Goal: Find specific page/section: Find specific page/section

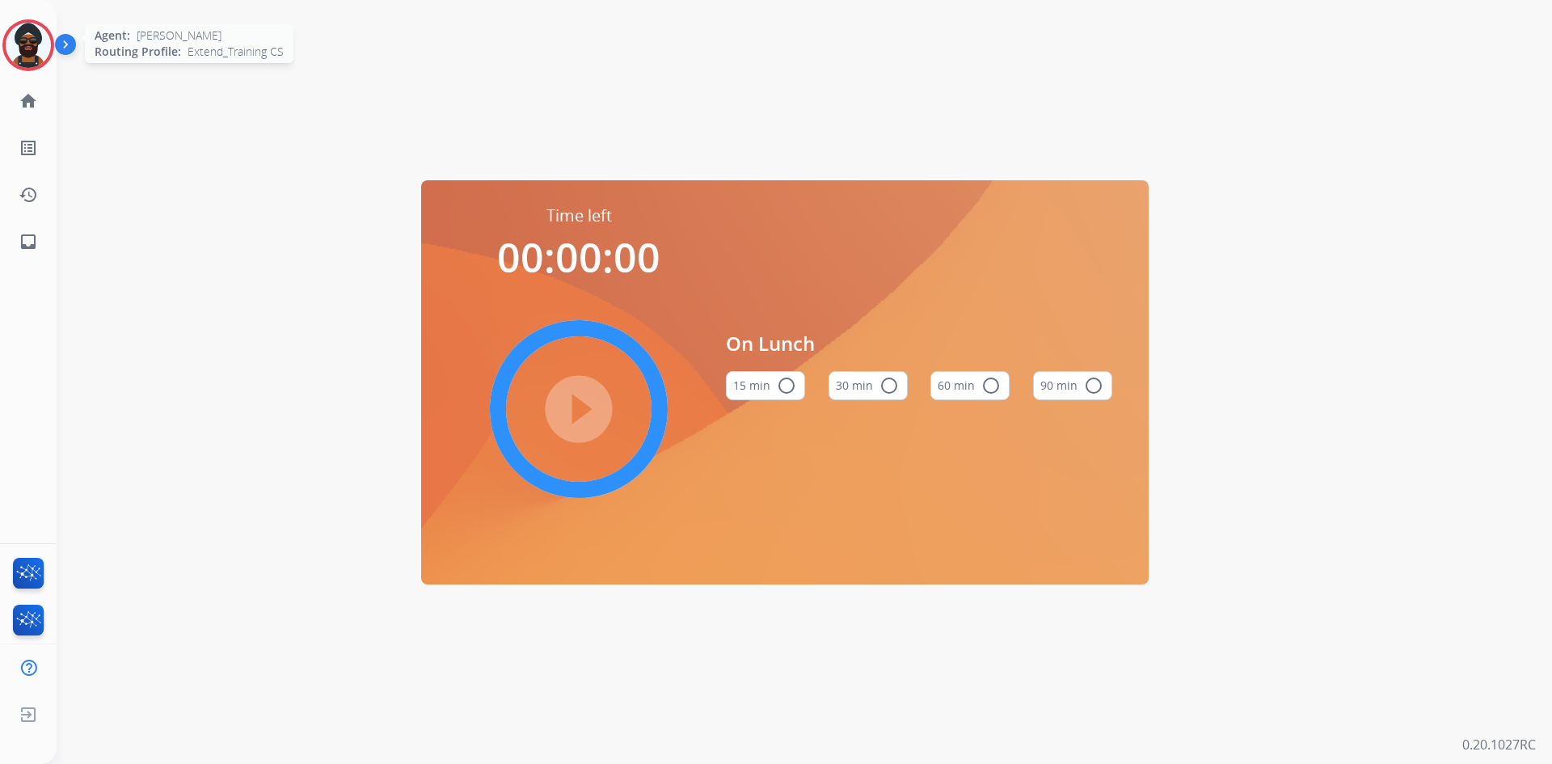
click at [29, 36] on img at bounding box center [28, 45] width 45 height 45
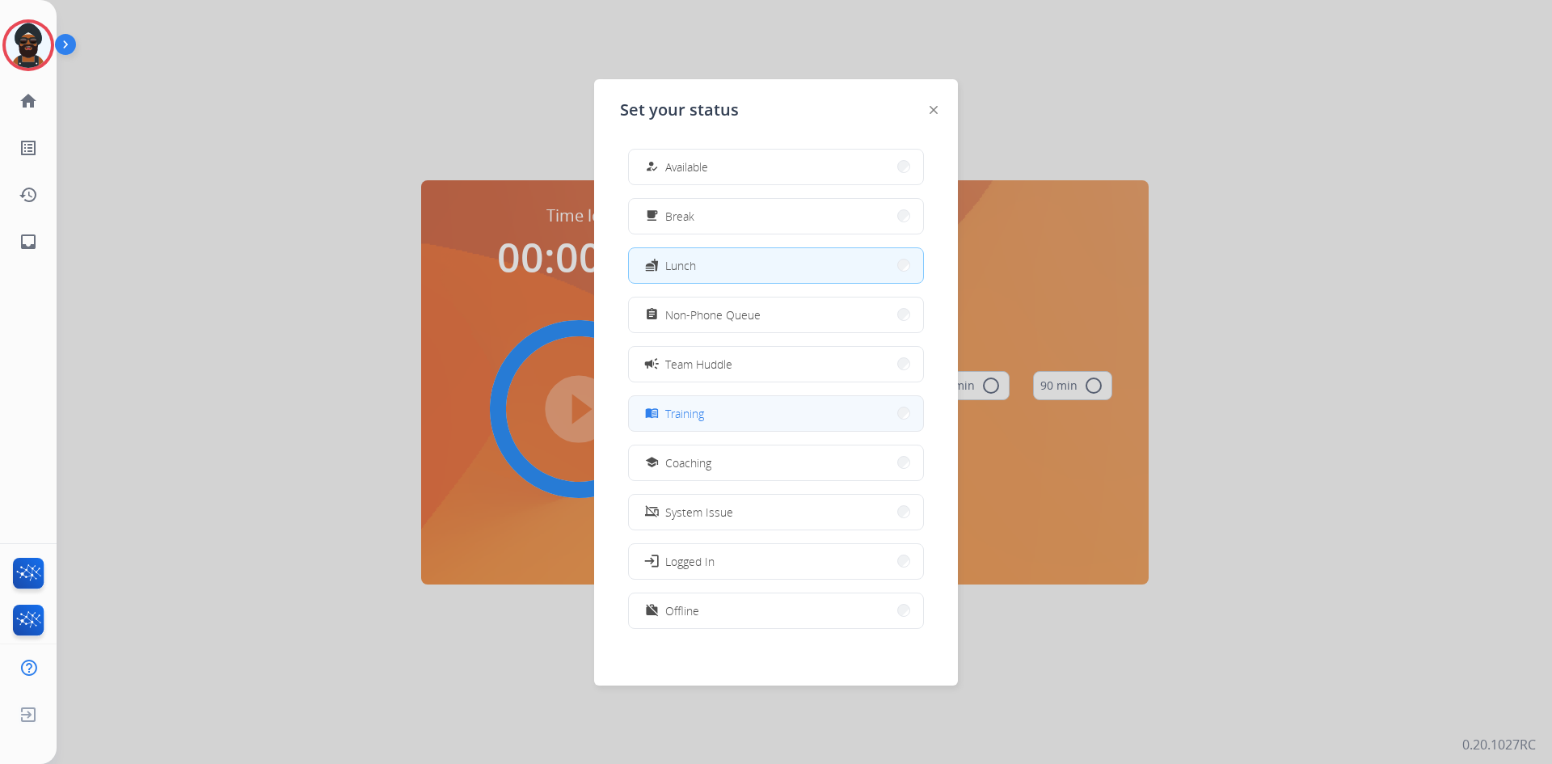
click at [718, 419] on button "menu_book Training" at bounding box center [776, 413] width 294 height 35
